Goal: Transaction & Acquisition: Purchase product/service

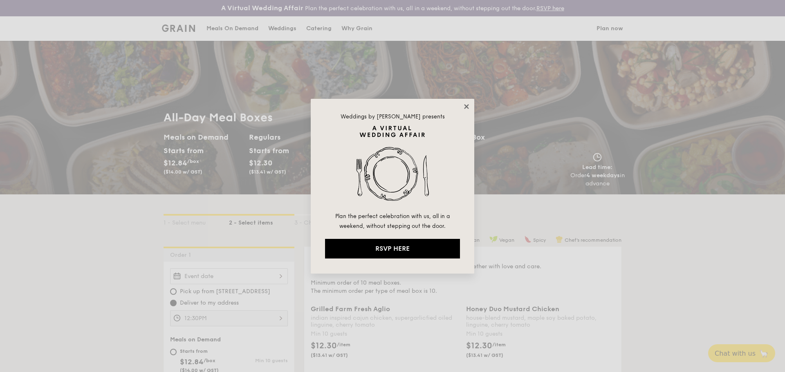
click at [470, 109] on icon at bounding box center [466, 106] width 7 height 7
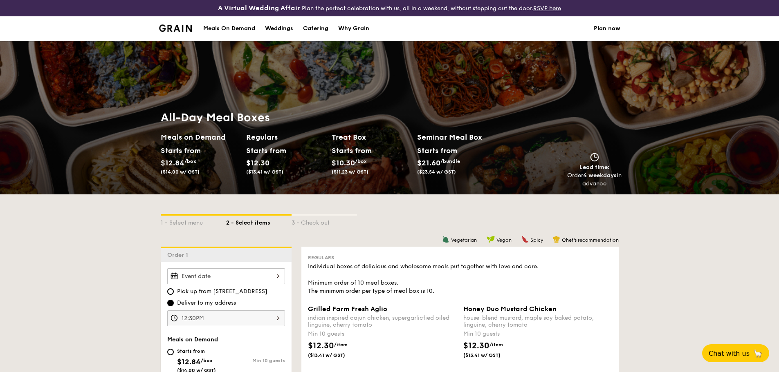
click at [177, 27] on img at bounding box center [175, 28] width 33 height 7
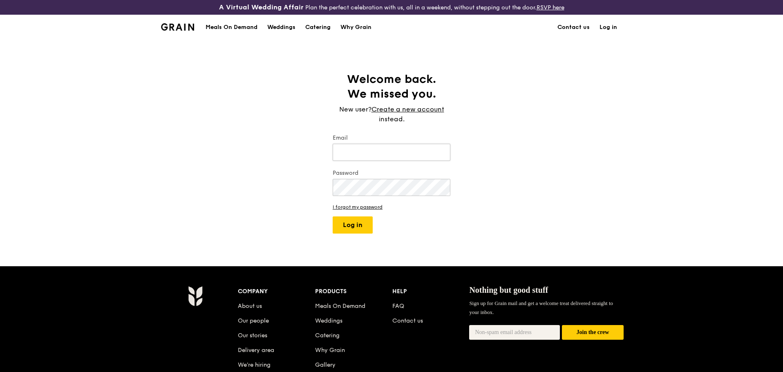
click at [375, 156] on input "Email" at bounding box center [392, 152] width 118 height 17
type input "[EMAIL_ADDRESS][DOMAIN_NAME]"
click at [361, 215] on form "Email [EMAIL_ADDRESS][DOMAIN_NAME] Password I forgot my password Log in" at bounding box center [392, 184] width 118 height 100
click at [361, 220] on button "Log in" at bounding box center [353, 225] width 40 height 17
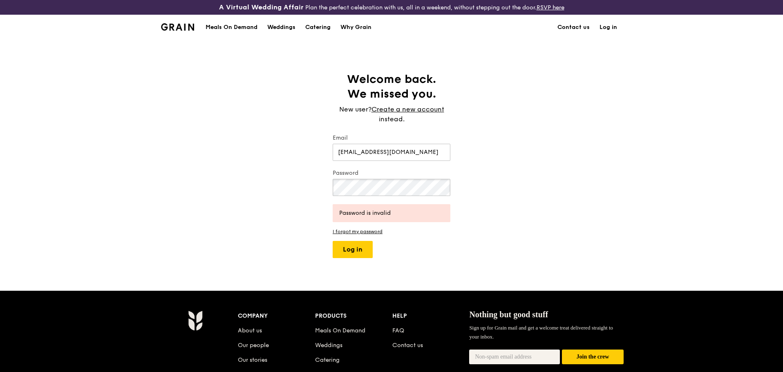
click at [213, 193] on div "Welcome back. We missed you. New user? Create a new account instead. Email [EMA…" at bounding box center [391, 165] width 783 height 186
click at [352, 246] on button "Log in" at bounding box center [353, 249] width 40 height 17
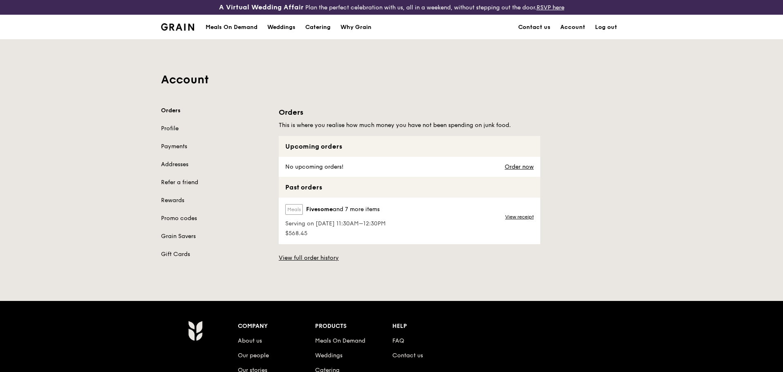
click at [641, 167] on div "Account Orders Profile Payments Addresses Refer a friend Rewards Promo codes Gr…" at bounding box center [391, 153] width 783 height 229
click at [525, 217] on link "View receipt" at bounding box center [519, 217] width 29 height 7
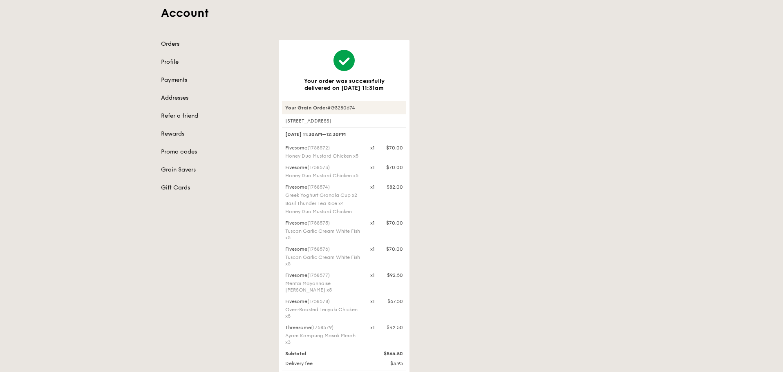
scroll to position [82, 0]
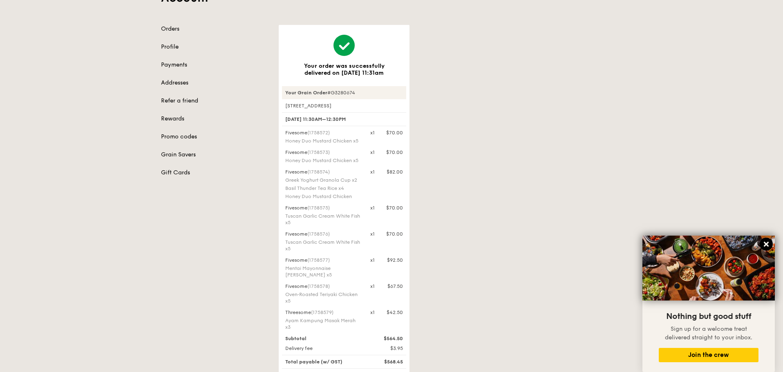
click at [769, 247] on icon at bounding box center [766, 244] width 5 height 5
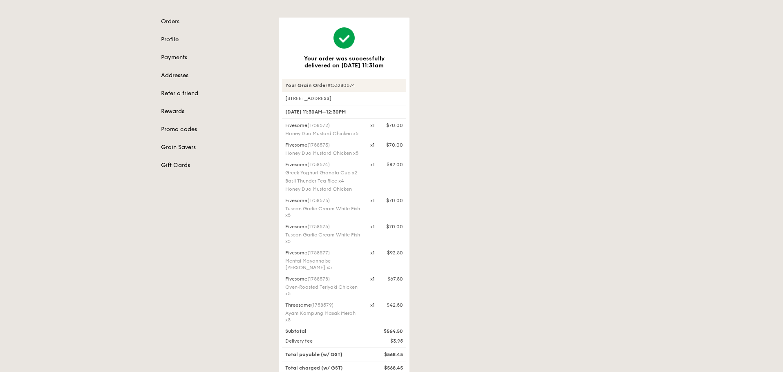
scroll to position [123, 0]
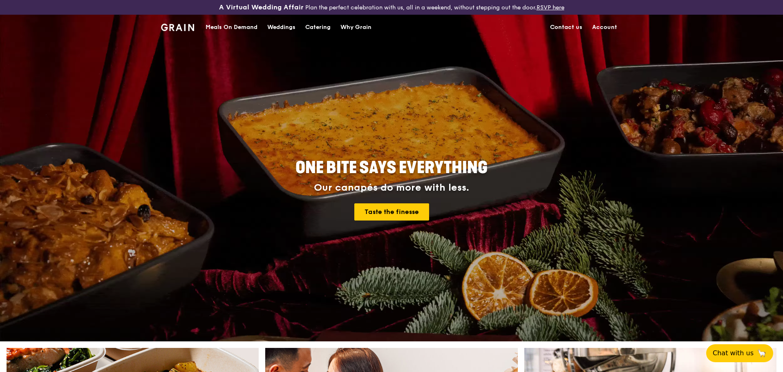
click at [219, 23] on div "Meals On Demand" at bounding box center [232, 27] width 52 height 25
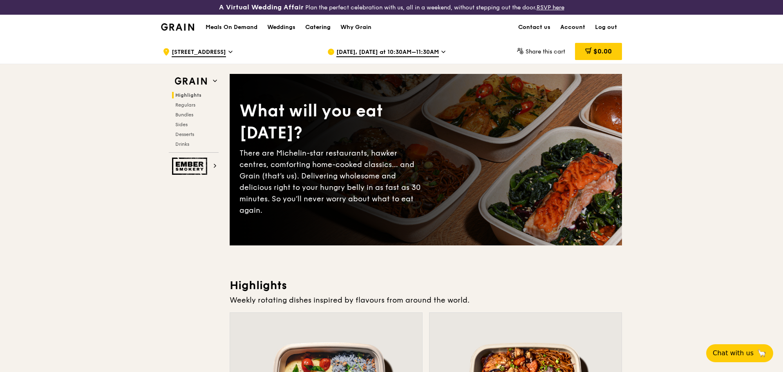
click at [318, 27] on div "Catering" at bounding box center [317, 27] width 25 height 25
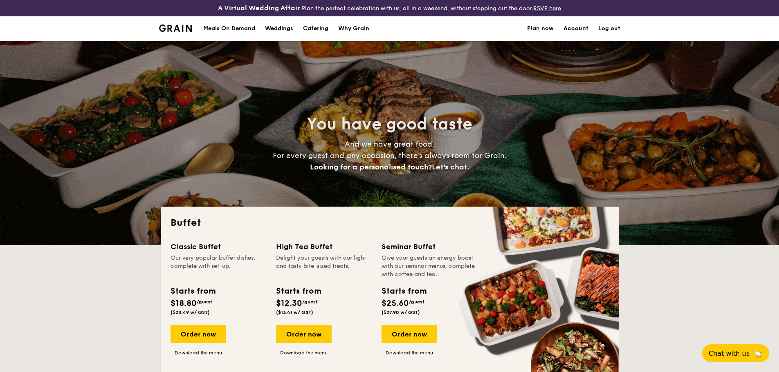
select select
click at [237, 27] on div "Meals On Demand" at bounding box center [229, 28] width 52 height 25
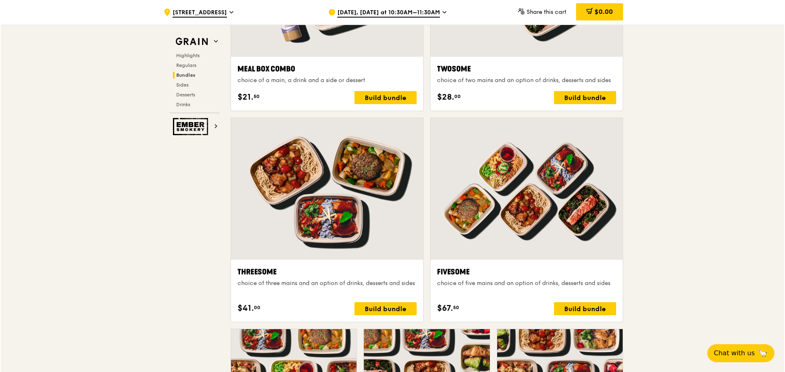
scroll to position [1349, 0]
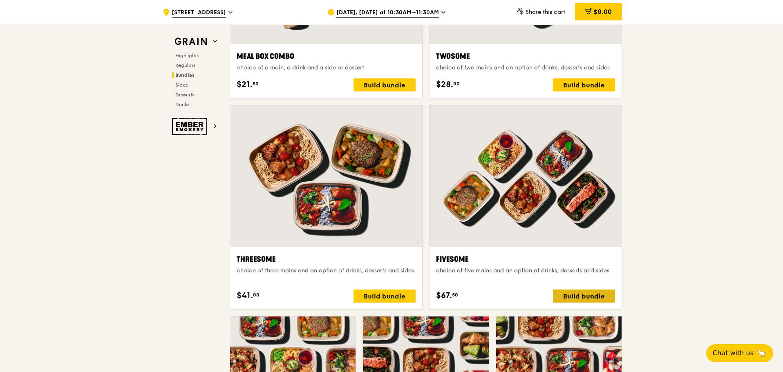
click at [590, 294] on div "Build bundle" at bounding box center [584, 296] width 62 height 13
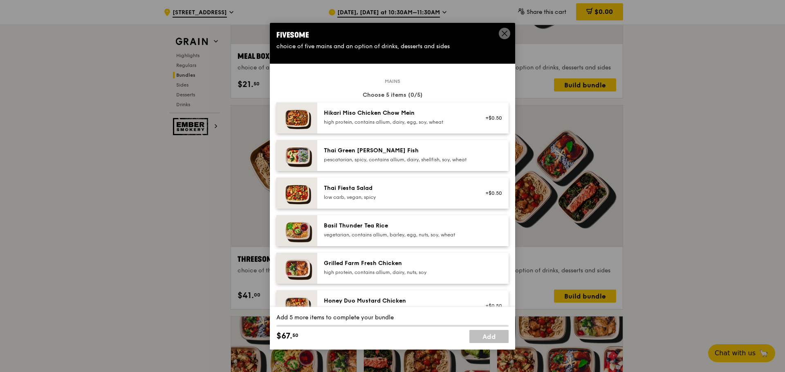
click at [399, 238] on div "vegetarian, contains allium, barley, egg, nuts, soy, wheat" at bounding box center [397, 235] width 147 height 7
click at [400, 237] on div "Basil Thunder Tea Rice vegetarian, contains allium, barley, egg, nuts, soy, whe…" at bounding box center [397, 230] width 147 height 16
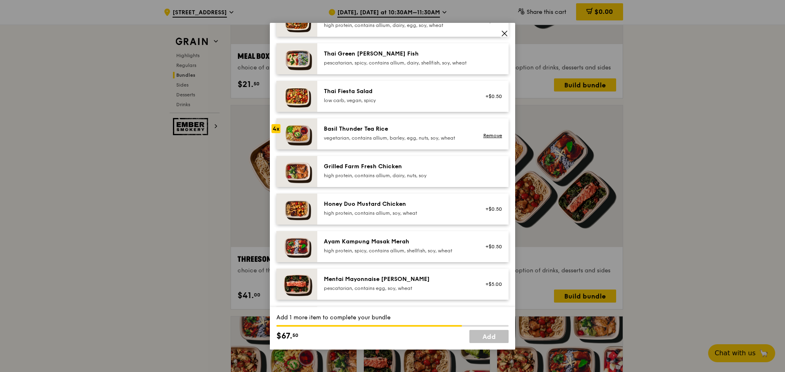
scroll to position [123, 0]
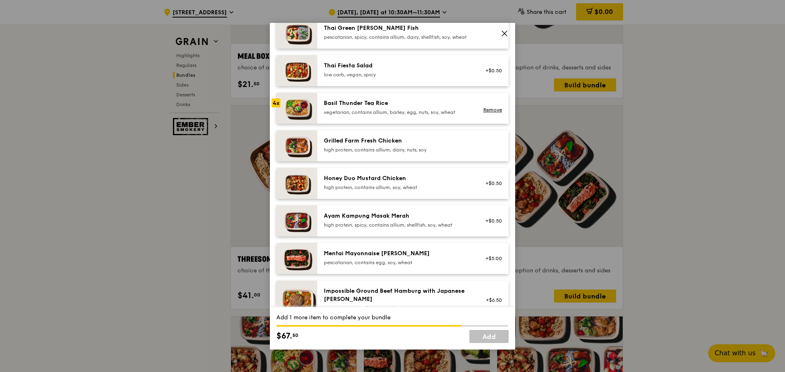
click at [398, 191] on div "high protein, contains allium, soy, wheat" at bounding box center [397, 187] width 147 height 7
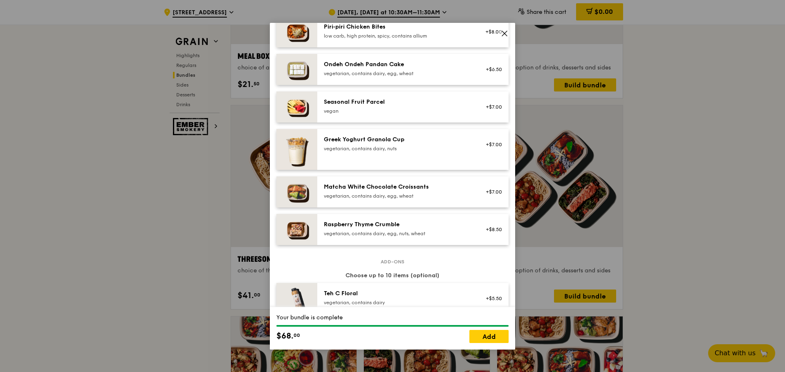
scroll to position [613, 0]
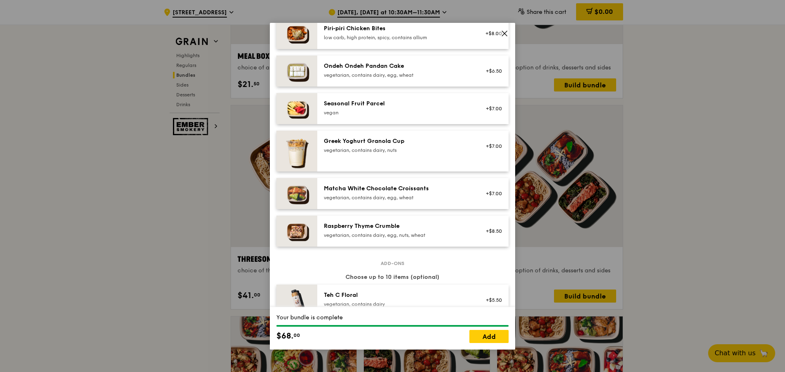
click at [377, 154] on div "vegetarian, contains dairy, nuts" at bounding box center [397, 150] width 147 height 7
click at [492, 153] on link "Remove" at bounding box center [492, 151] width 19 height 6
